Goal: Information Seeking & Learning: Learn about a topic

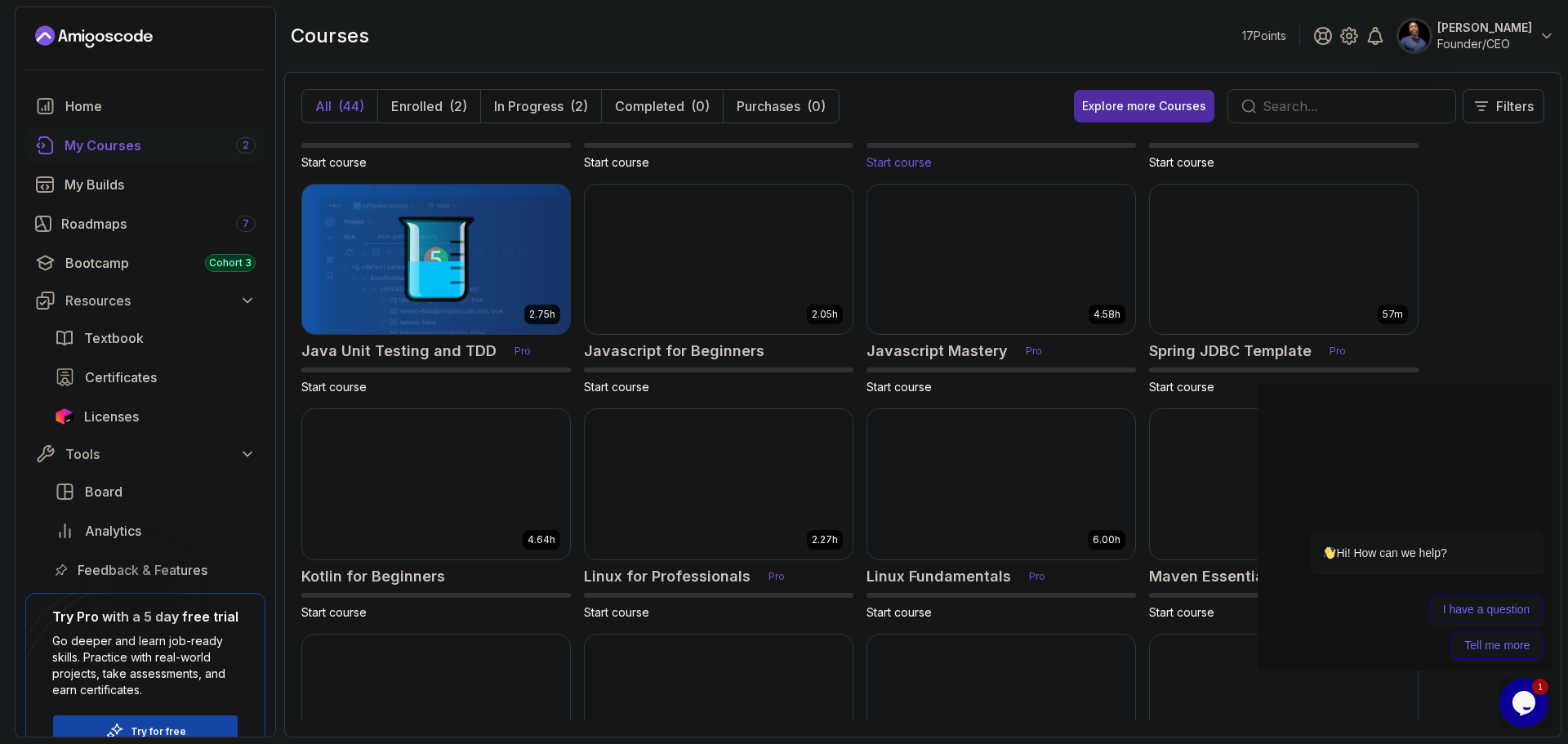
scroll to position [1304, 0]
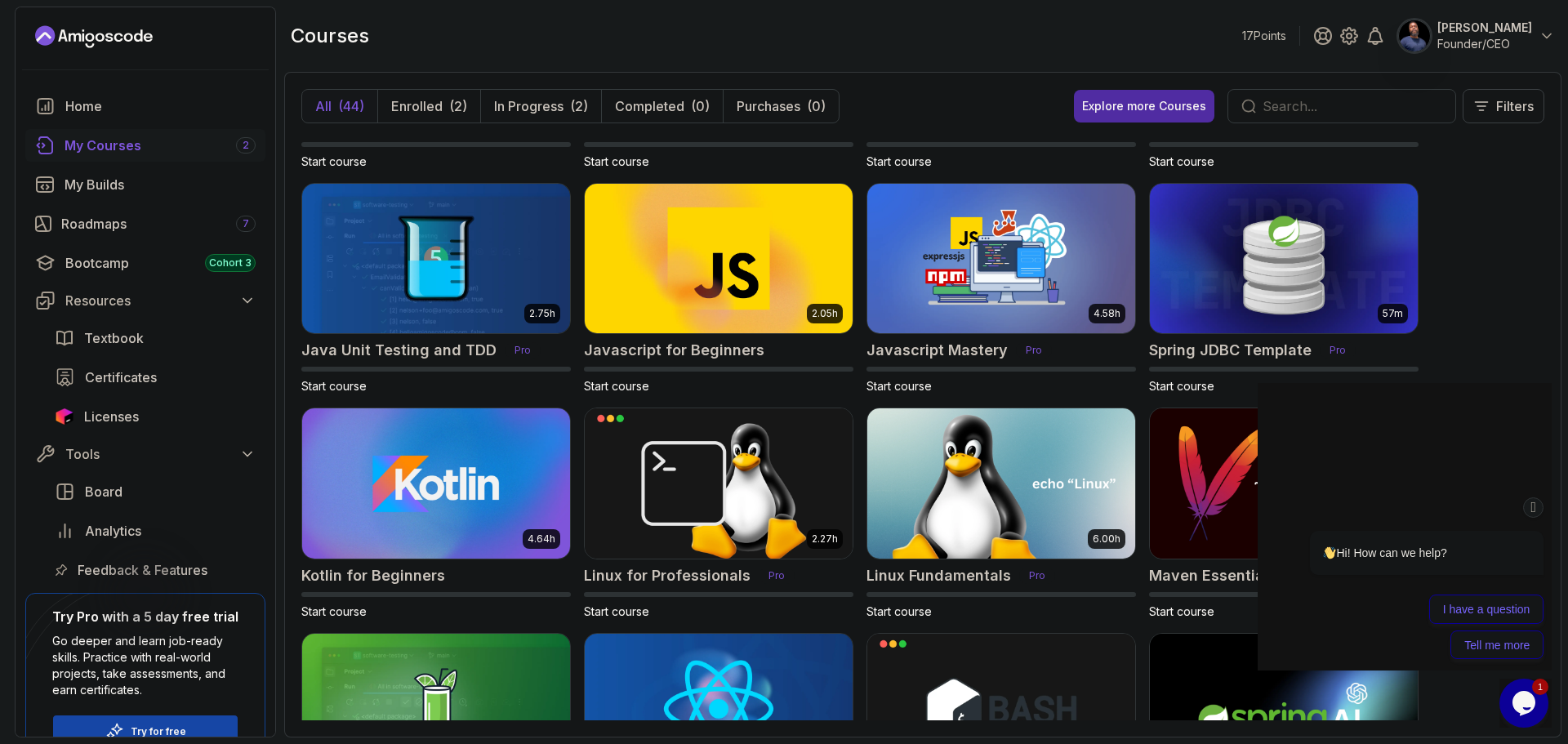
drag, startPoint x: 1531, startPoint y: 507, endPoint x: 2749, endPoint y: 886, distance: 1275.6
click at [1531, 507] on icon "Chat attention grabber" at bounding box center [1533, 507] width 13 height 17
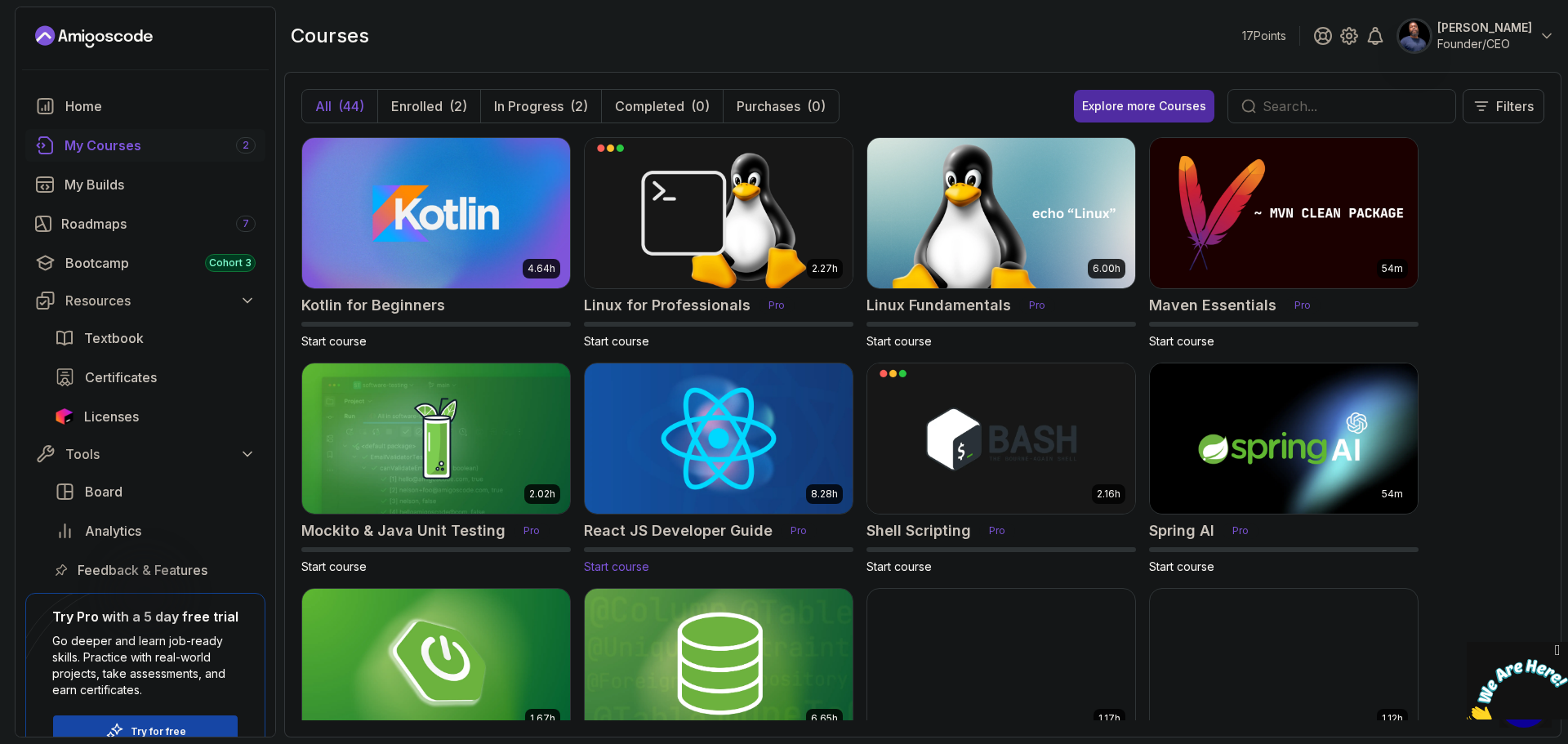
scroll to position [1572, 0]
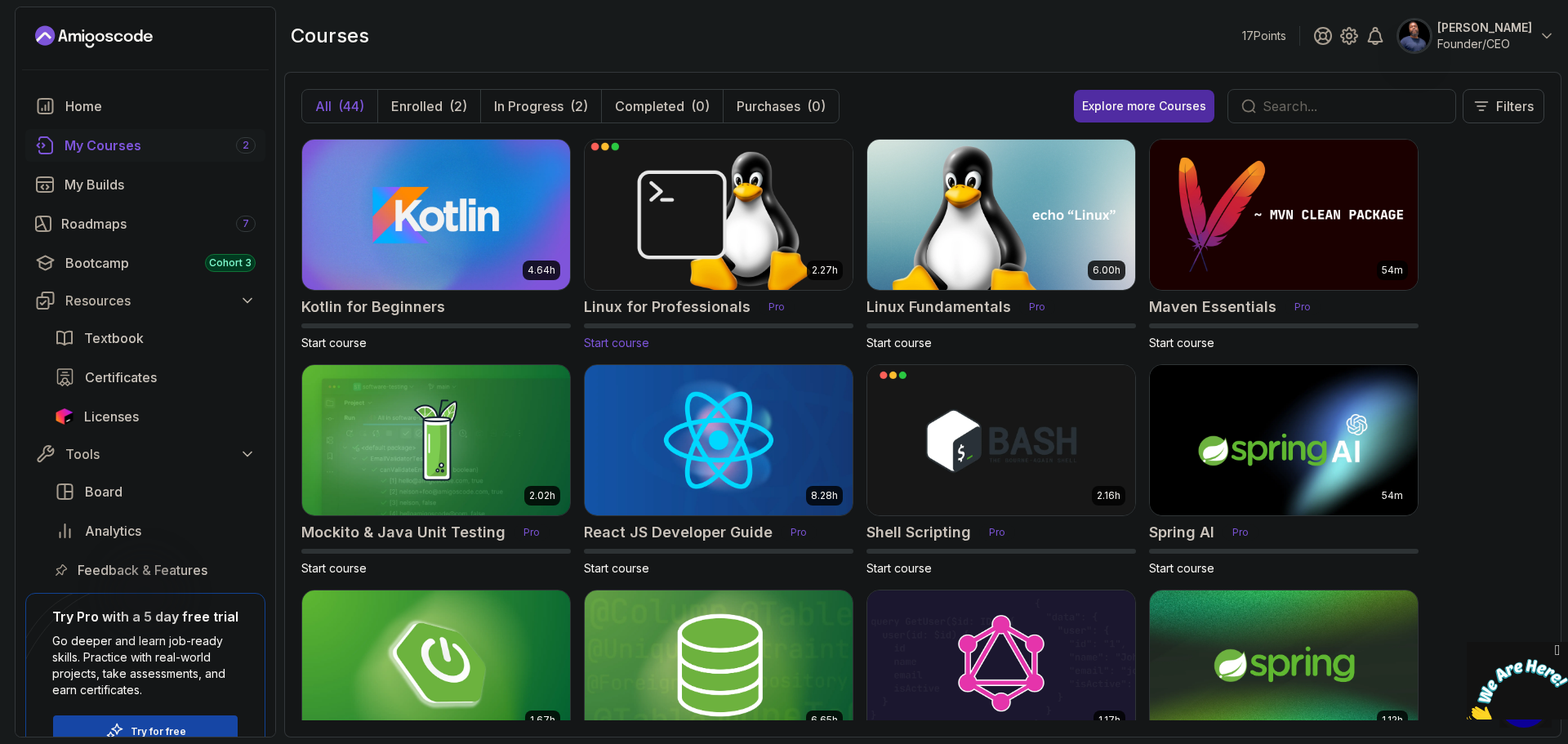
click at [710, 312] on h2 "Linux for Professionals" at bounding box center [667, 307] width 167 height 23
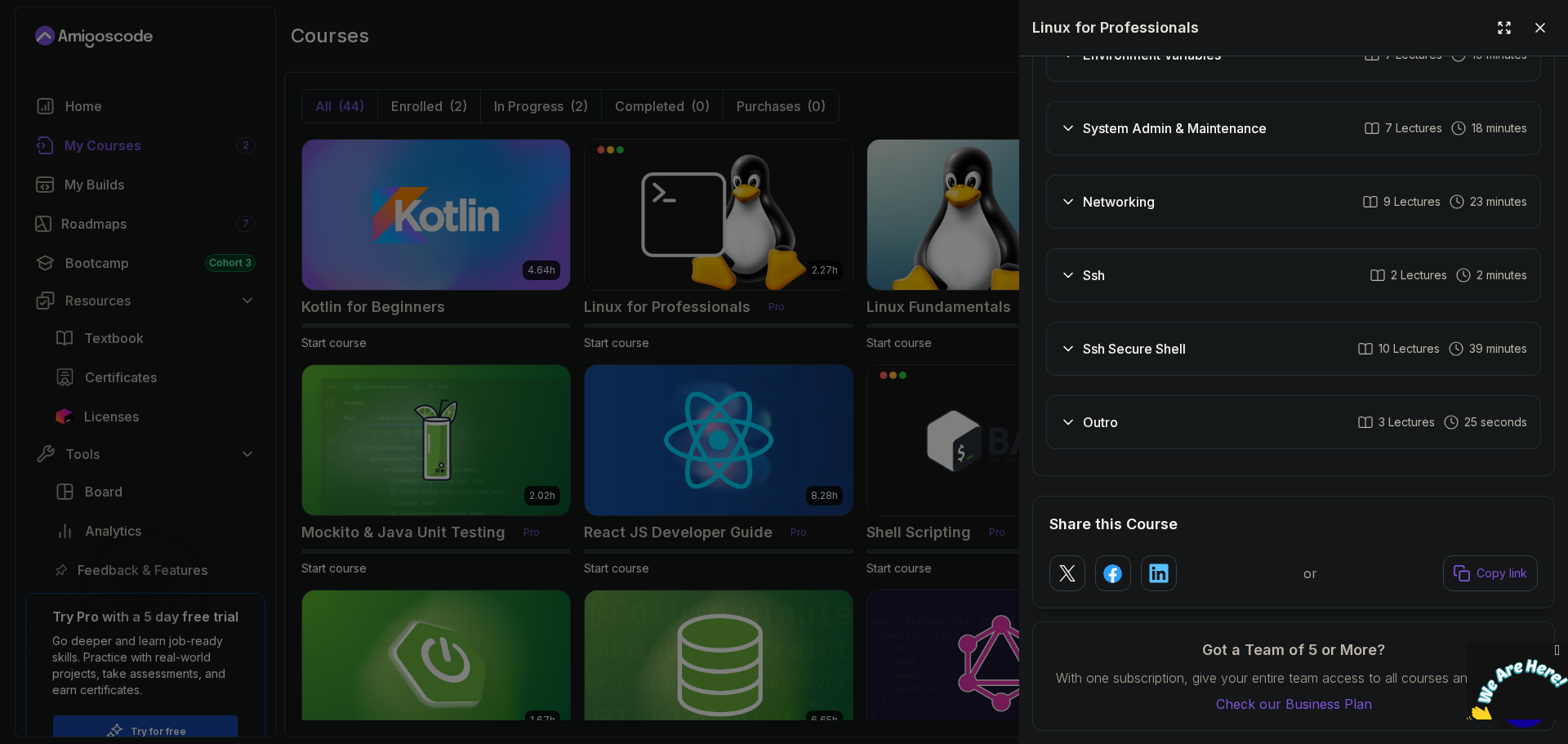
scroll to position [3286, 0]
click at [1533, 31] on icon at bounding box center [1540, 27] width 16 height 16
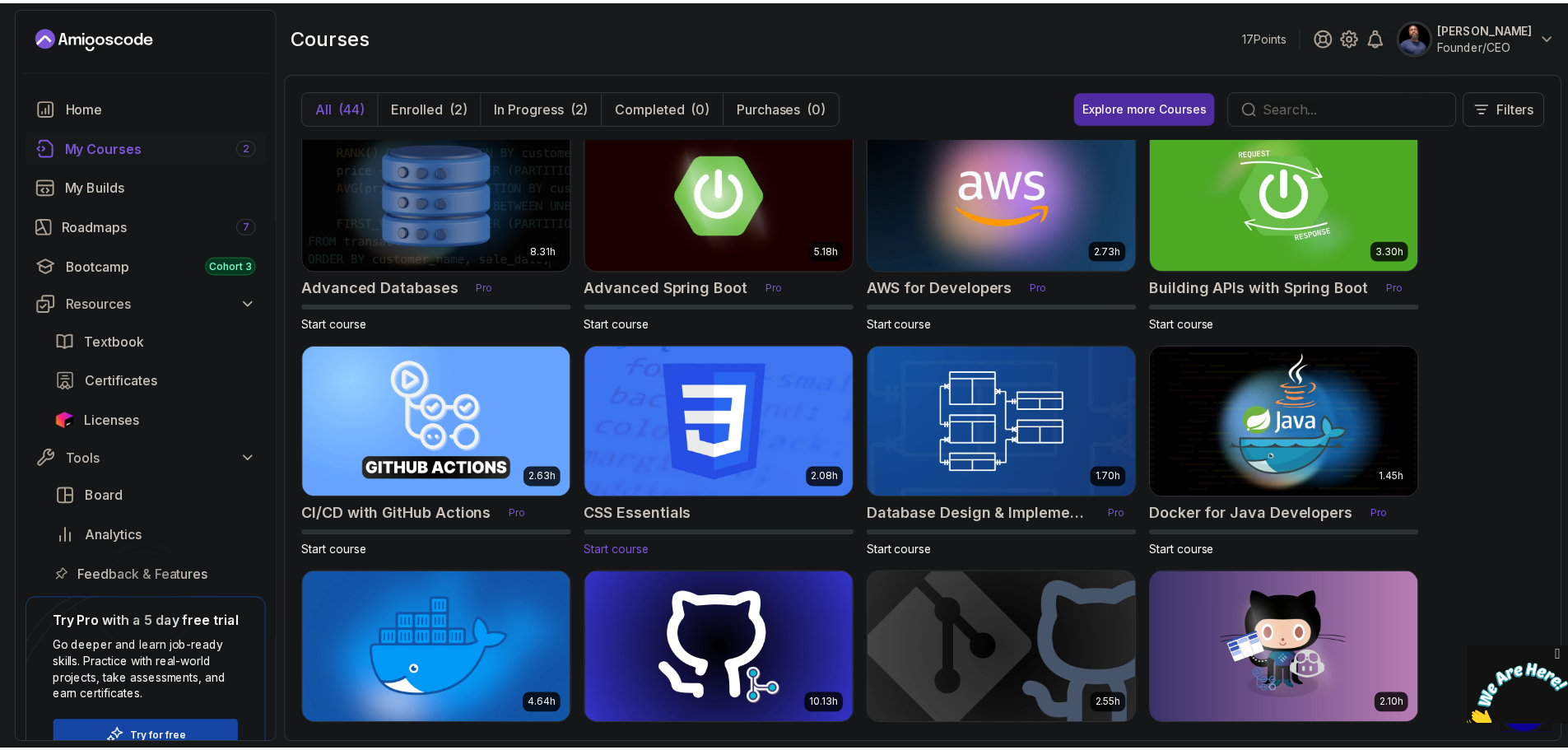
scroll to position [0, 0]
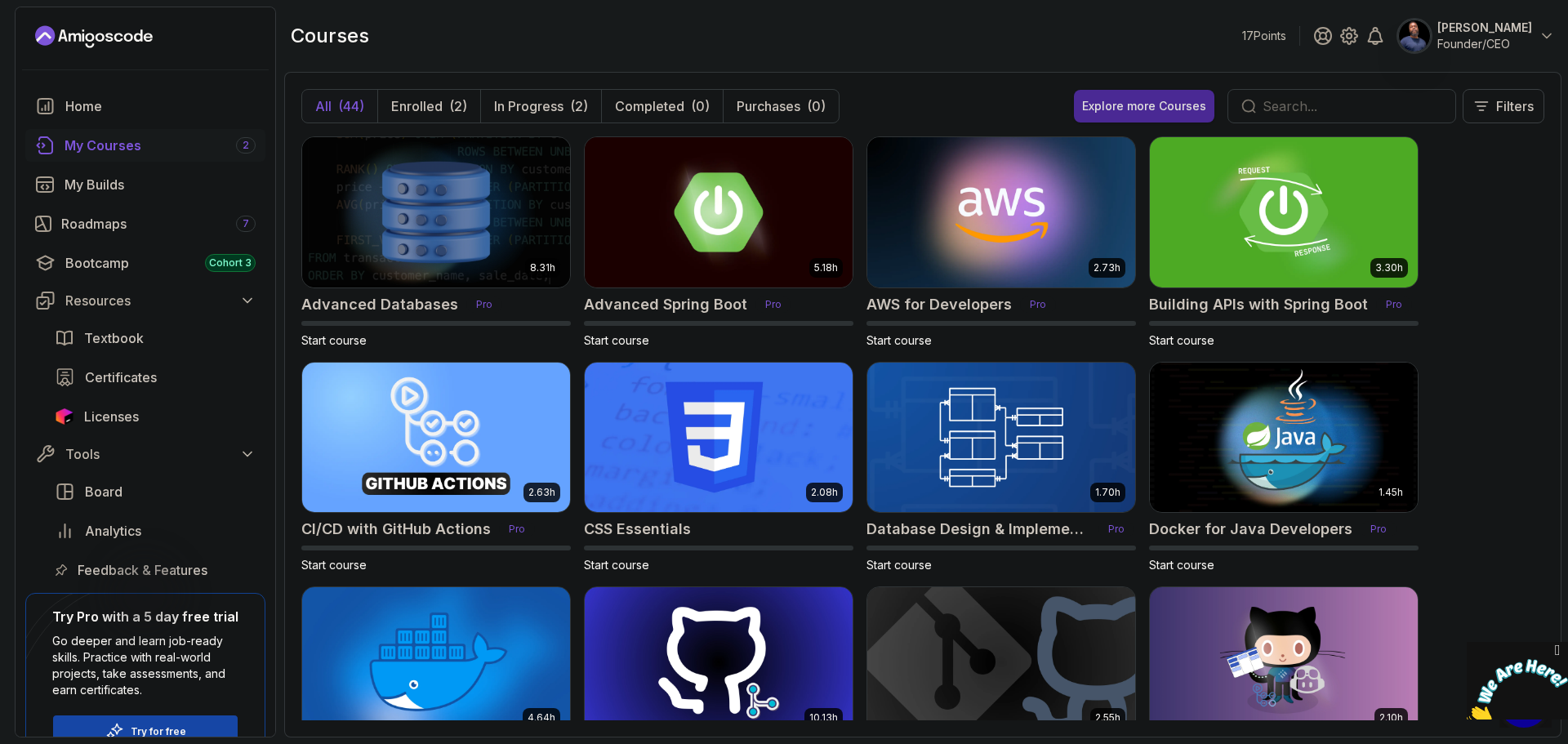
click at [1127, 105] on div "Explore more Courses" at bounding box center [1144, 106] width 124 height 16
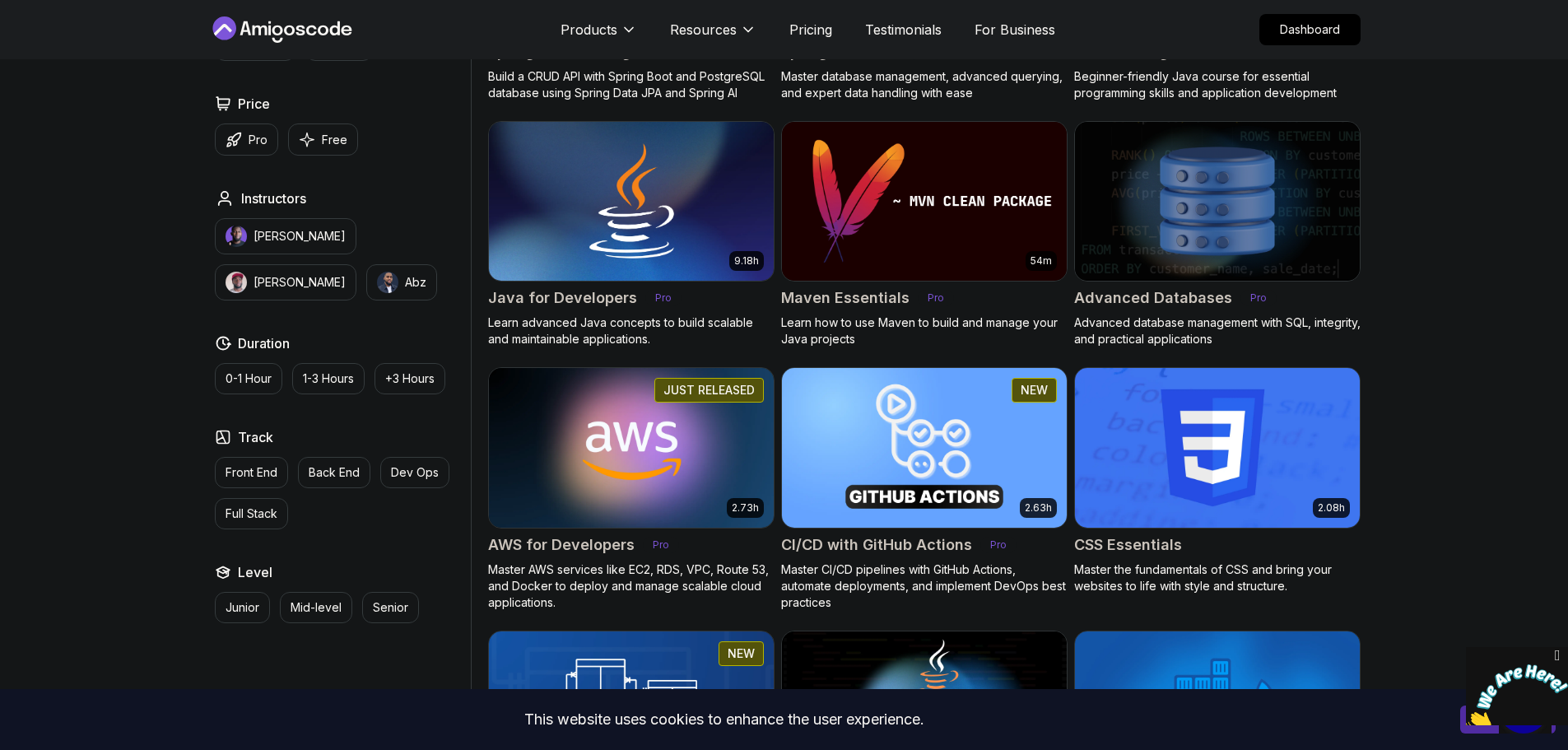
scroll to position [905, 0]
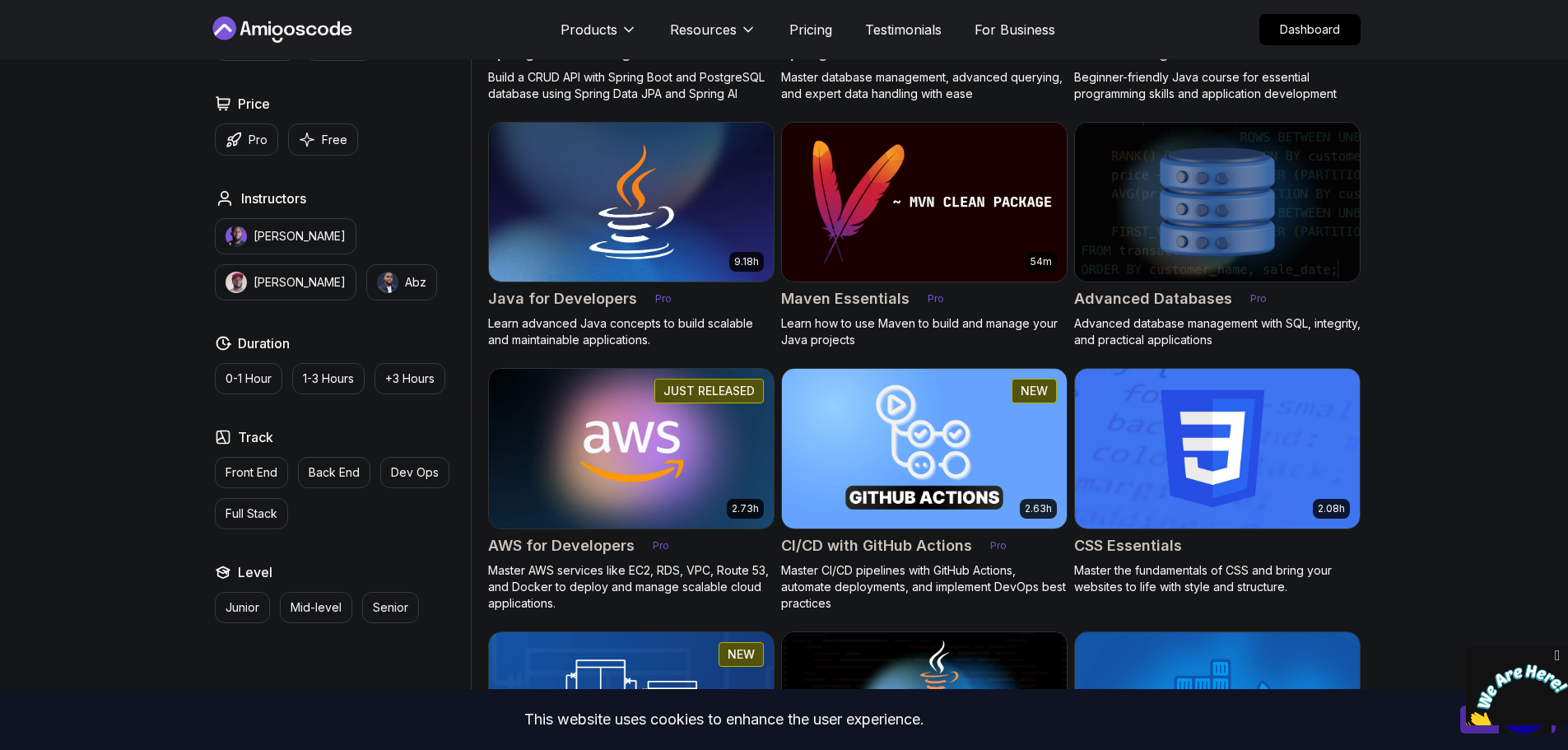
click at [618, 443] on img at bounding box center [630, 447] width 299 height 167
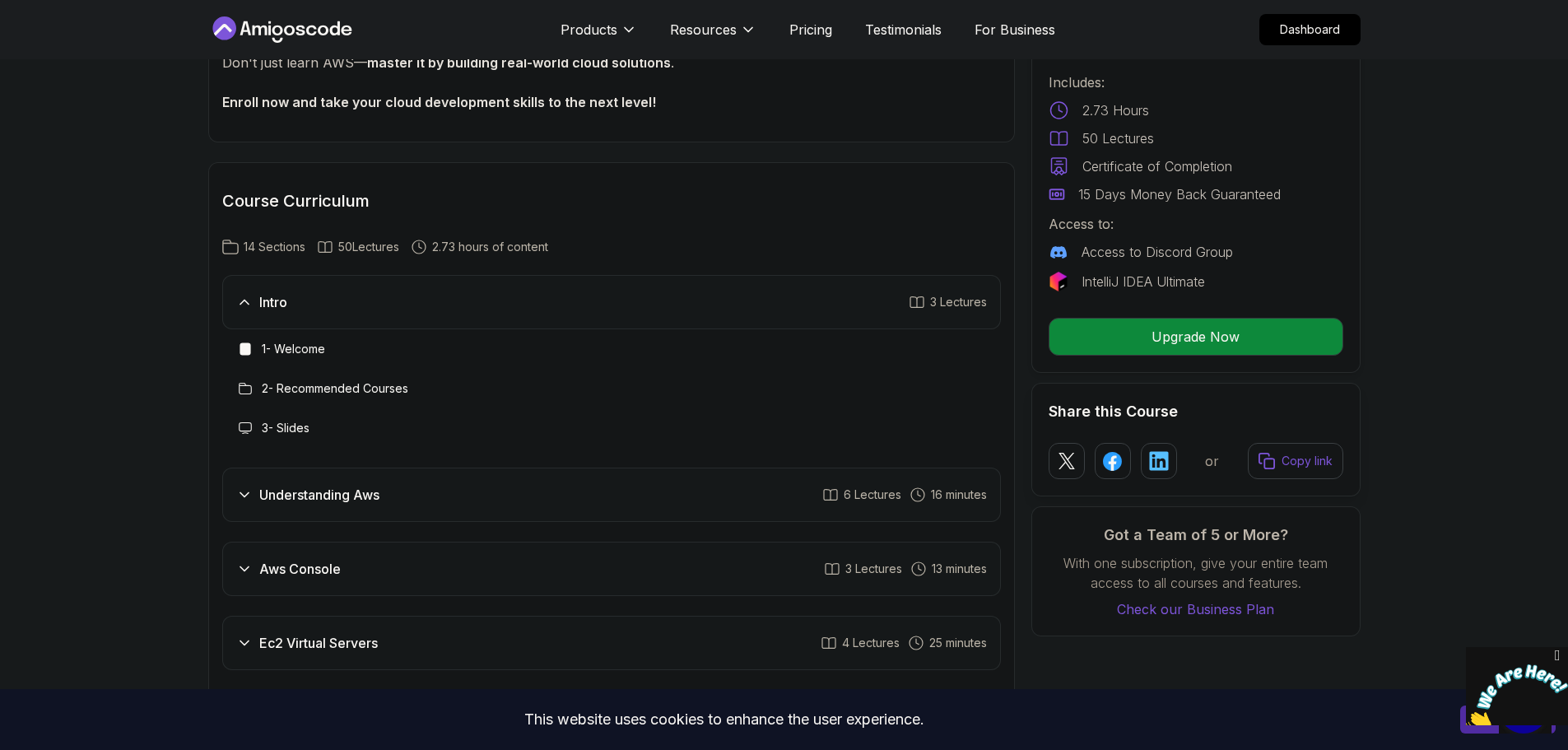
scroll to position [1809, 0]
click at [334, 348] on div "1 - Welcome" at bounding box center [612, 351] width 752 height 20
click at [291, 352] on h3 "1 - Welcome" at bounding box center [293, 350] width 63 height 16
click at [245, 358] on icon at bounding box center [245, 350] width 16 height 16
click at [914, 305] on icon at bounding box center [917, 304] width 16 height 16
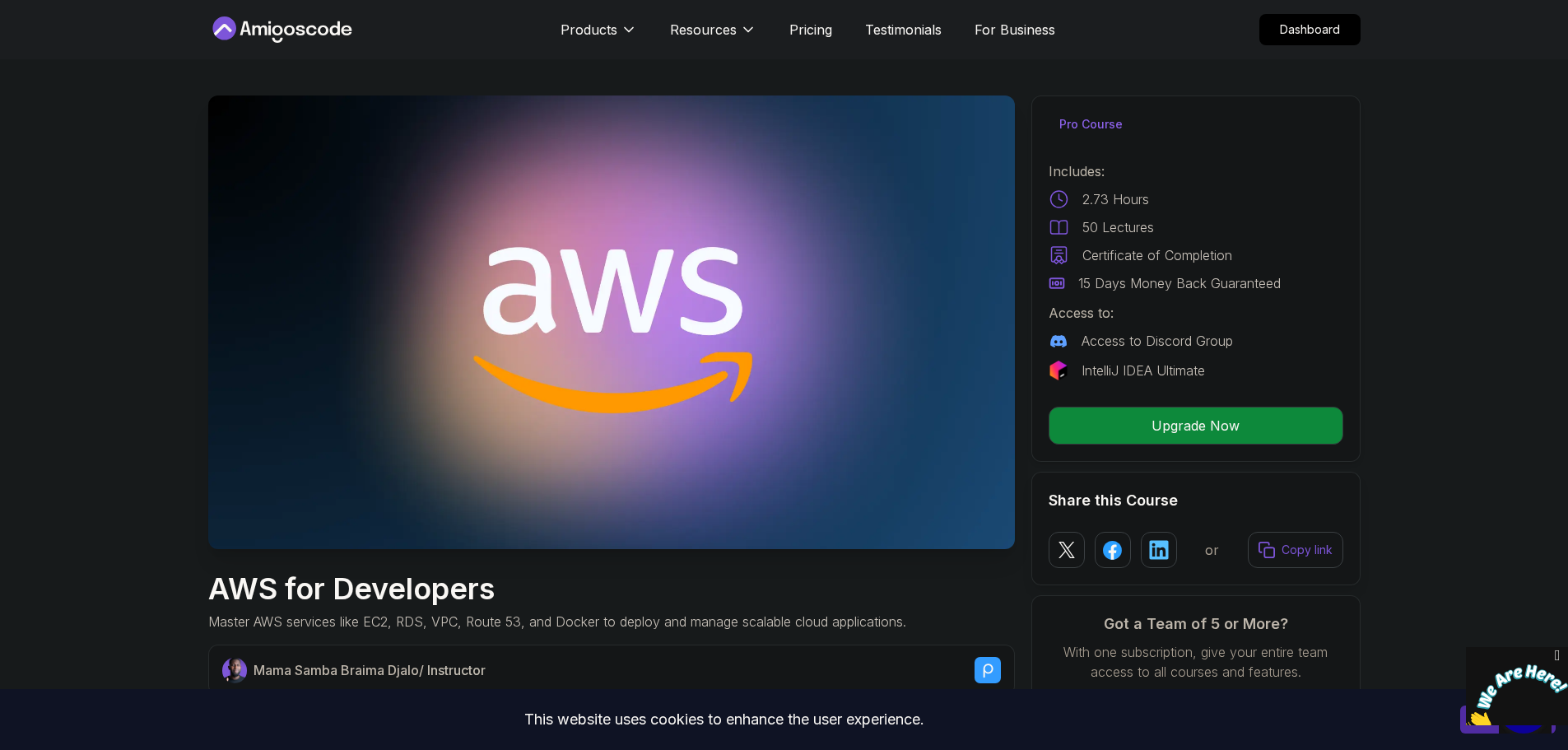
scroll to position [0, 0]
